Goal: Entertainment & Leisure: Consume media (video, audio)

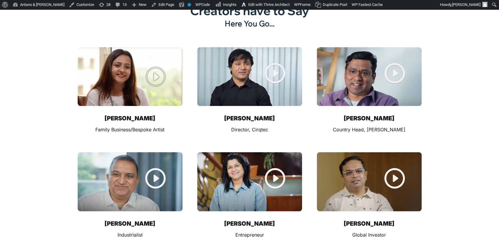
scroll to position [7761, 0]
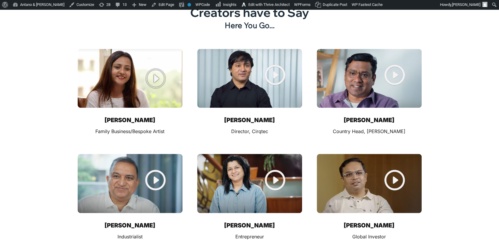
click at [255, 49] on img at bounding box center [249, 78] width 105 height 59
click at [268, 49] on img at bounding box center [249, 78] width 105 height 59
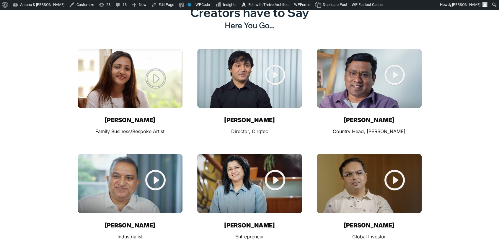
drag, startPoint x: 268, startPoint y: 45, endPoint x: 232, endPoint y: 80, distance: 50.3
click at [232, 80] on div "Nandha Kishore Director, Cirqtec" at bounding box center [249, 89] width 115 height 93
click at [259, 51] on img at bounding box center [249, 78] width 105 height 59
click at [131, 49] on img at bounding box center [130, 78] width 105 height 59
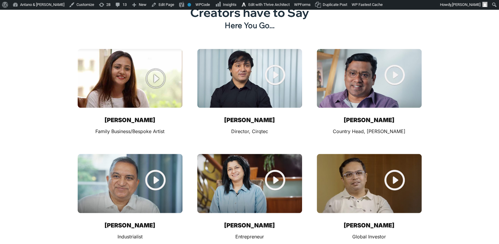
click at [236, 49] on img at bounding box center [249, 78] width 105 height 59
click at [333, 49] on img at bounding box center [369, 78] width 105 height 59
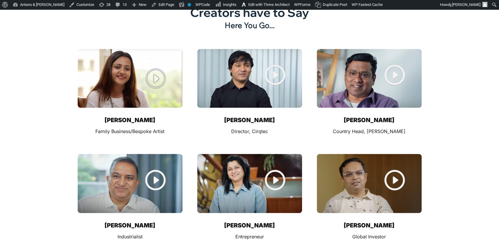
click at [333, 49] on img at bounding box center [369, 78] width 105 height 59
click at [365, 154] on img at bounding box center [369, 183] width 105 height 59
click at [390, 154] on img at bounding box center [369, 183] width 105 height 59
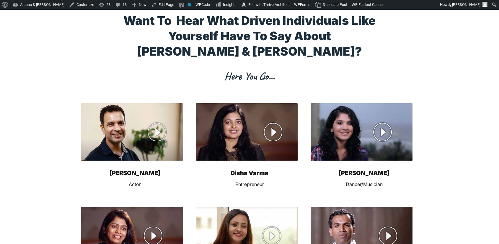
scroll to position [3899, 0]
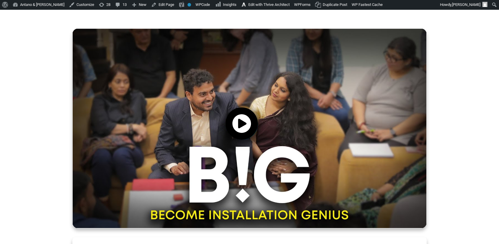
scroll to position [236, 0]
click at [227, 140] on div at bounding box center [241, 123] width 34 height 34
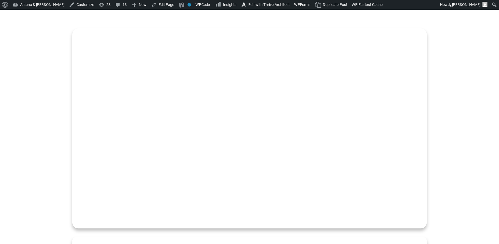
click at [0, 97] on div at bounding box center [249, 166] width 499 height 276
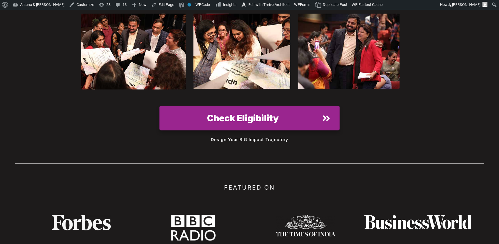
scroll to position [8255, 0]
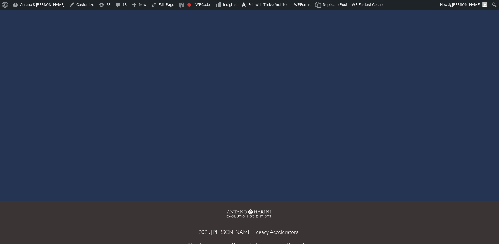
click at [249, 82] on div at bounding box center [250, 80] width 342 height 192
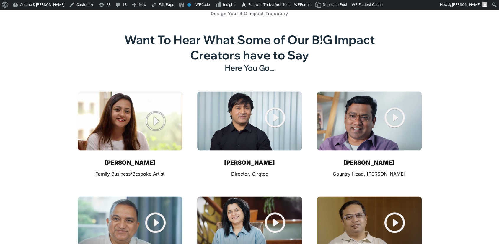
click at [139, 91] on img at bounding box center [130, 120] width 105 height 59
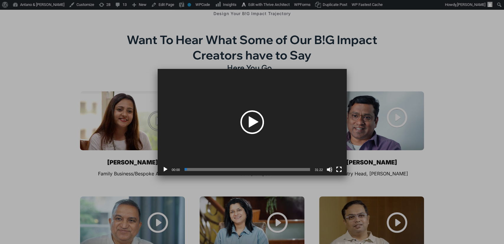
click at [251, 120] on div "Play" at bounding box center [252, 122] width 24 height 24
click at [340, 172] on button "Fullscreen" at bounding box center [339, 169] width 6 height 6
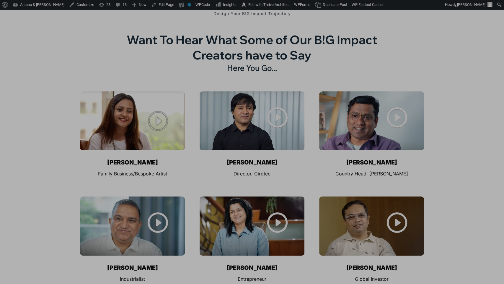
click at [342, 139] on button "Fullscreen" at bounding box center [339, 136] width 6 height 6
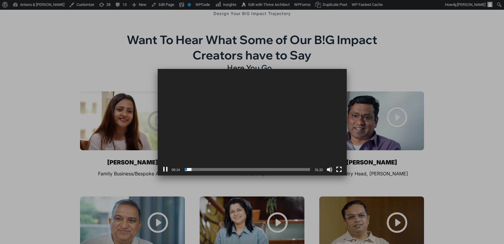
click at [54, 84] on div at bounding box center [252, 122] width 504 height 244
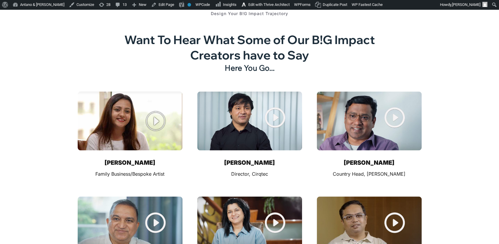
click at [154, 104] on img at bounding box center [130, 120] width 105 height 59
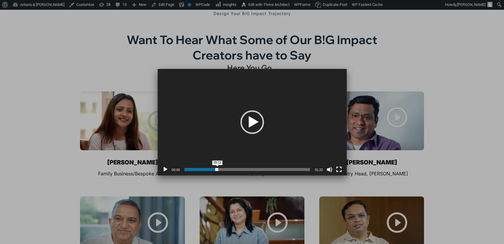
click at [217, 168] on span "08:12" at bounding box center [248, 169] width 126 height 3
click at [166, 168] on button "Play" at bounding box center [165, 169] width 6 height 6
click at [200, 169] on span "03:50" at bounding box center [248, 169] width 126 height 3
click at [109, 50] on div at bounding box center [252, 122] width 504 height 244
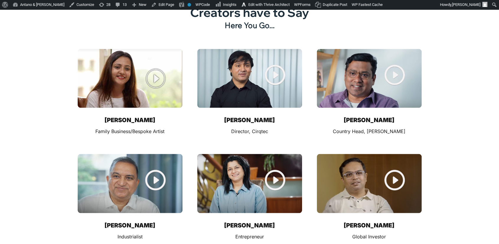
click at [369, 154] on img at bounding box center [369, 183] width 105 height 59
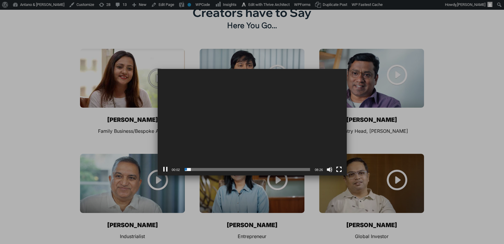
click at [386, 106] on div at bounding box center [252, 122] width 504 height 244
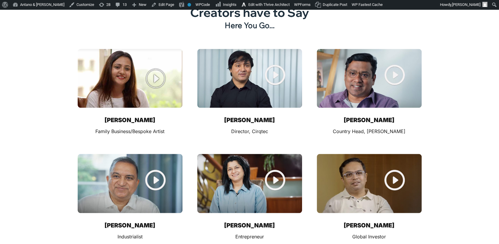
click at [242, 154] on img at bounding box center [249, 183] width 105 height 59
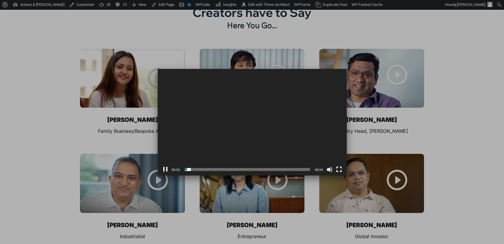
click at [384, 103] on div at bounding box center [252, 122] width 504 height 244
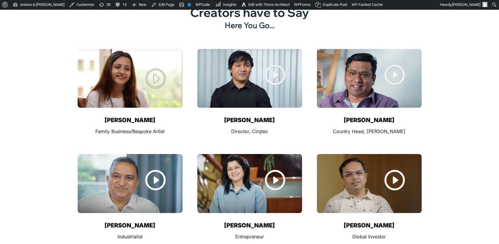
click at [371, 52] on img at bounding box center [369, 78] width 105 height 59
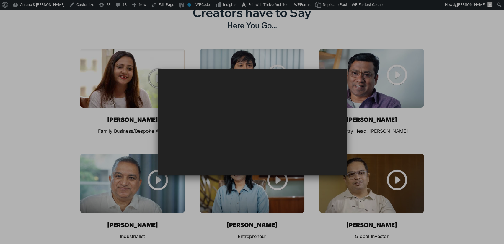
click at [398, 97] on div at bounding box center [252, 122] width 504 height 244
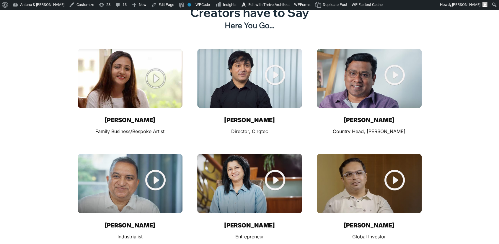
click at [132, 154] on img at bounding box center [130, 183] width 105 height 59
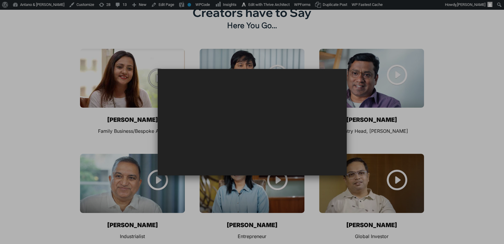
click at [393, 98] on div at bounding box center [252, 122] width 504 height 244
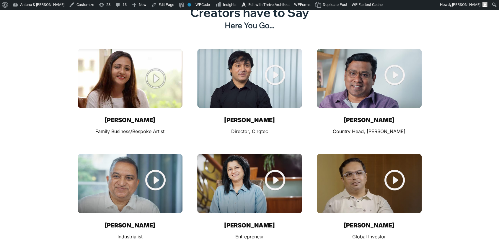
click at [133, 50] on img at bounding box center [130, 78] width 105 height 59
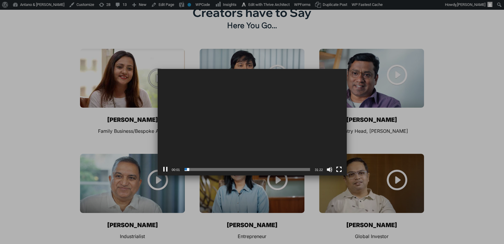
click at [442, 90] on div at bounding box center [252, 122] width 504 height 244
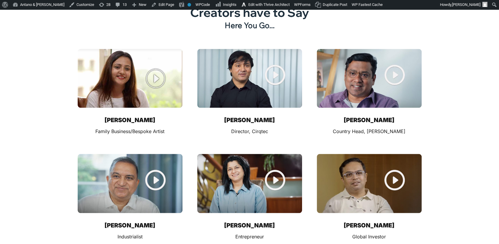
click at [241, 154] on img at bounding box center [249, 183] width 105 height 59
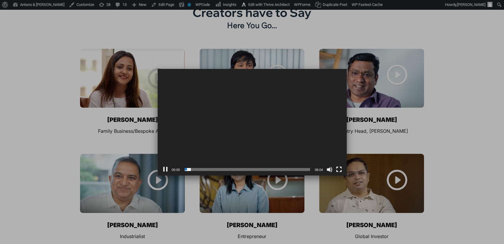
click at [402, 76] on div at bounding box center [252, 122] width 504 height 244
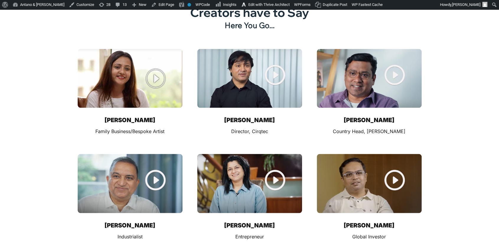
click at [370, 154] on img at bounding box center [369, 183] width 105 height 59
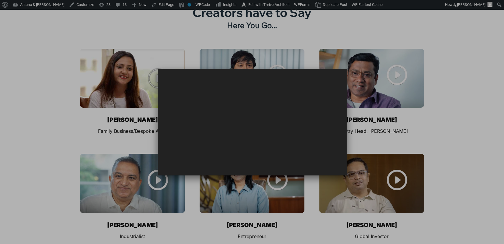
click at [448, 109] on div at bounding box center [252, 122] width 504 height 244
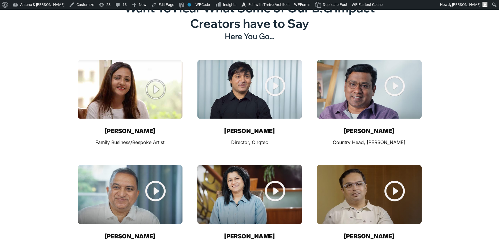
scroll to position [7719, 0]
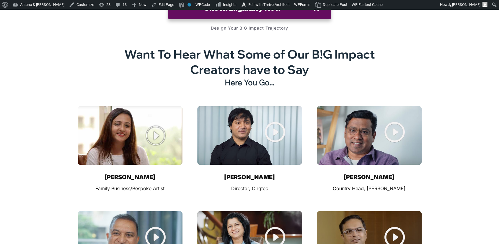
click at [252, 106] on img at bounding box center [249, 135] width 105 height 59
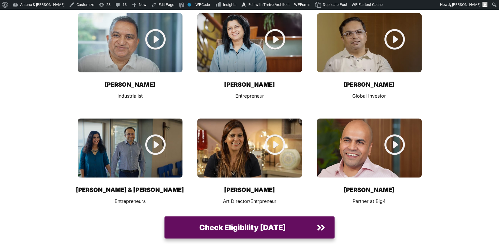
scroll to position [7911, 0]
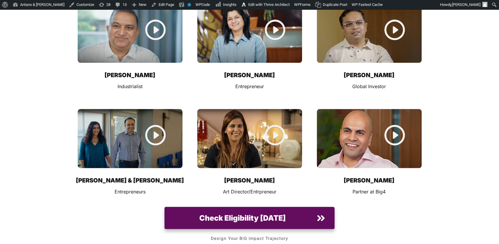
click at [134, 109] on img at bounding box center [130, 138] width 105 height 59
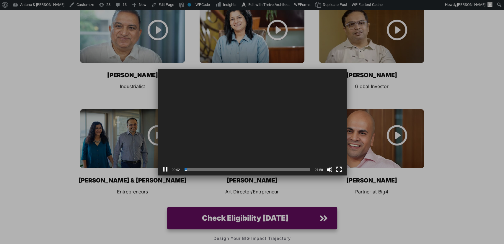
click at [437, 116] on div at bounding box center [252, 122] width 504 height 244
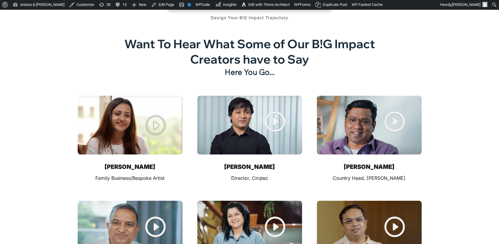
scroll to position [7710, 0]
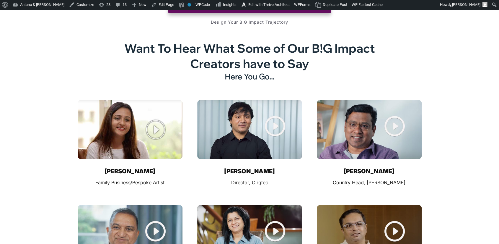
click at [236, 100] on img at bounding box center [249, 129] width 105 height 59
click at [258, 100] on img at bounding box center [249, 129] width 105 height 59
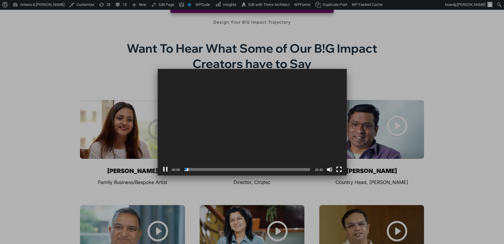
click at [362, 46] on div at bounding box center [252, 122] width 504 height 244
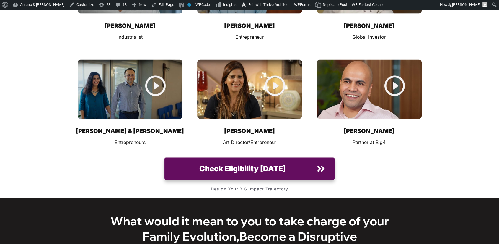
scroll to position [7943, 0]
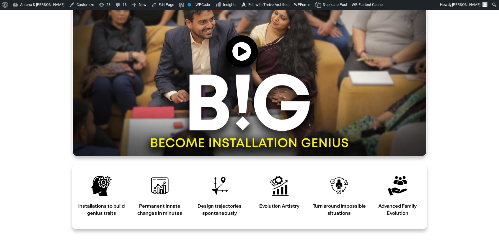
scroll to position [309, 0]
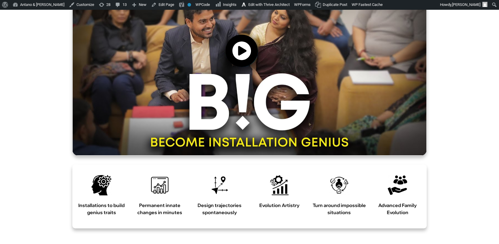
click at [240, 61] on icon at bounding box center [242, 51] width 20 height 20
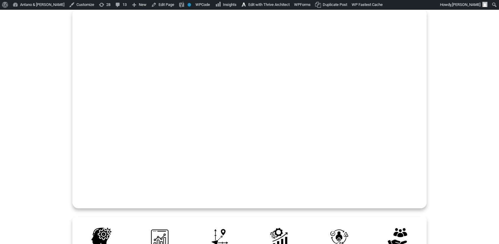
scroll to position [256, 0]
click at [215, 130] on video at bounding box center [250, 97] width 354 height 177
click at [226, 66] on video at bounding box center [250, 97] width 354 height 177
click at [264, 137] on video at bounding box center [250, 97] width 354 height 177
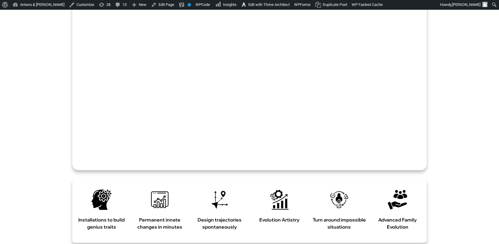
scroll to position [295, 0]
click at [249, 95] on video at bounding box center [250, 58] width 354 height 177
click at [251, 90] on video at bounding box center [250, 58] width 354 height 177
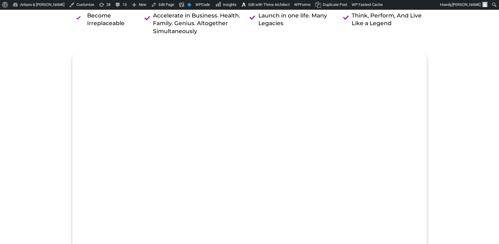
scroll to position [211, 0]
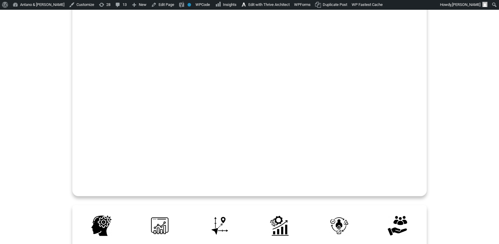
scroll to position [268, 0]
click at [236, 77] on video at bounding box center [250, 85] width 354 height 177
click at [240, 85] on video at bounding box center [250, 85] width 354 height 177
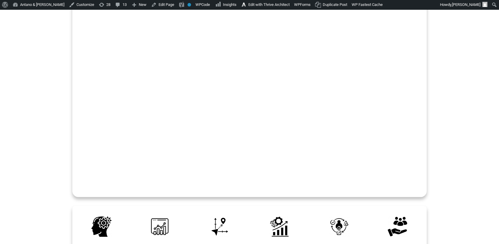
click at [240, 85] on video at bounding box center [250, 85] width 354 height 177
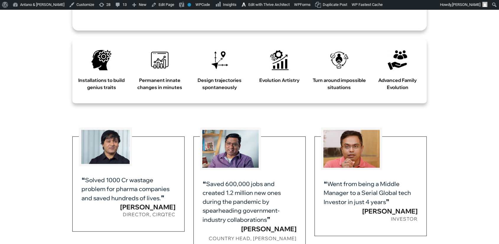
scroll to position [435, 0]
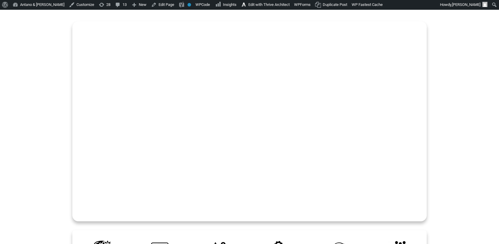
scroll to position [239, 0]
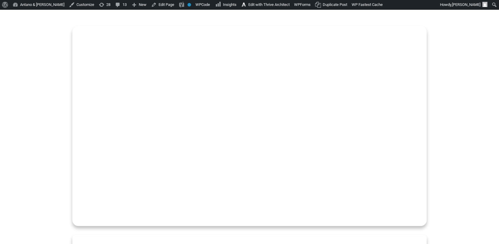
click at [460, 87] on div at bounding box center [249, 164] width 499 height 276
click at [225, 137] on video at bounding box center [250, 114] width 354 height 177
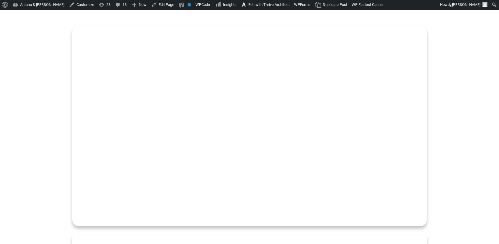
click at [225, 137] on video at bounding box center [250, 114] width 354 height 177
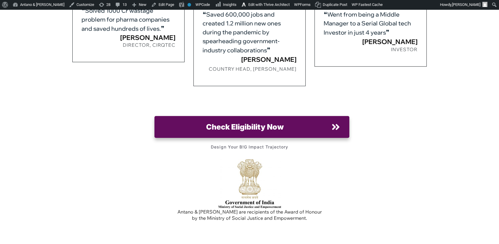
scroll to position [602, 0]
